Goal: Contribute content: Add original content to the website for others to see

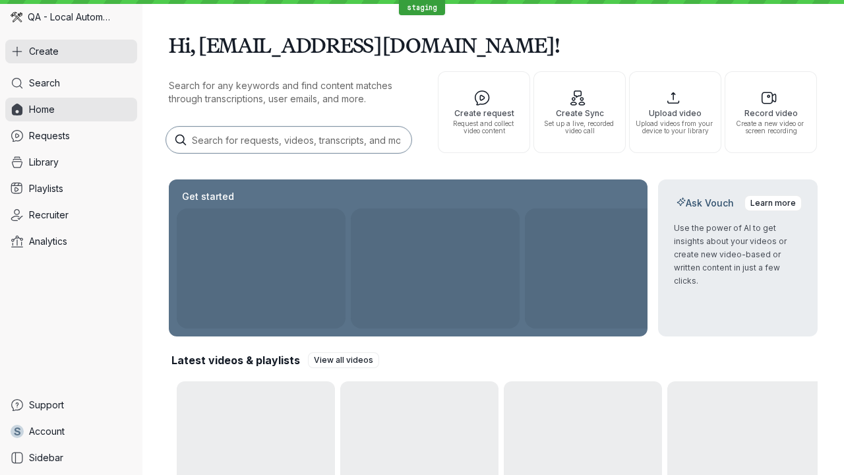
click at [71, 51] on button "Create" at bounding box center [71, 52] width 132 height 24
